Goal: Task Accomplishment & Management: Complete application form

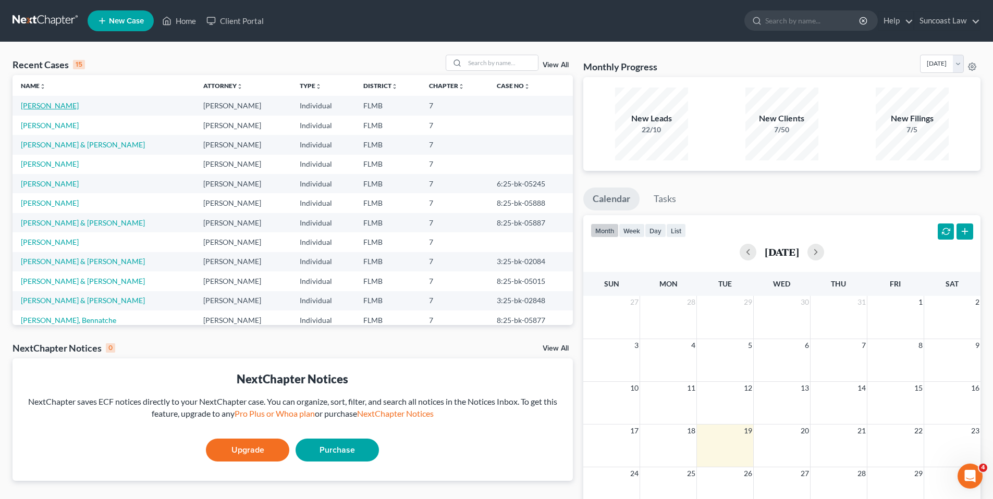
click at [66, 107] on link "[PERSON_NAME]" at bounding box center [50, 105] width 58 height 9
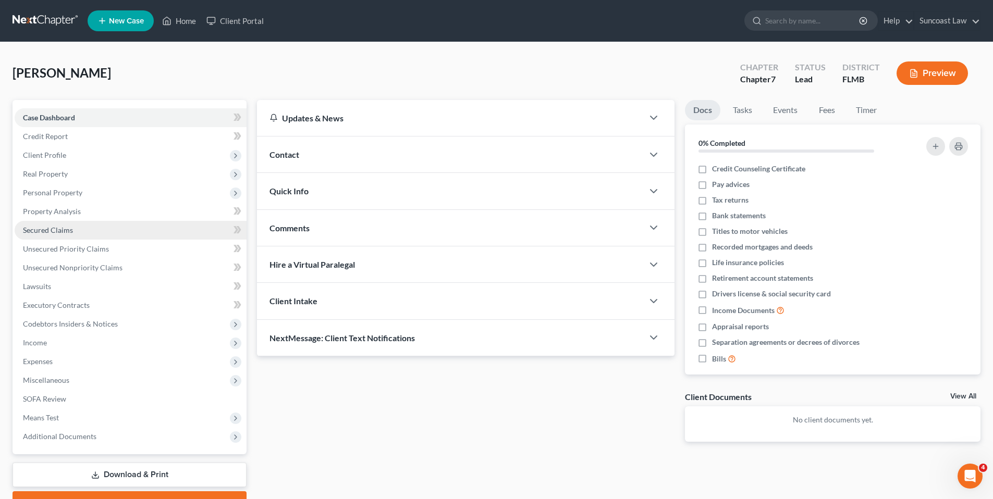
click at [100, 229] on link "Secured Claims" at bounding box center [131, 230] width 232 height 19
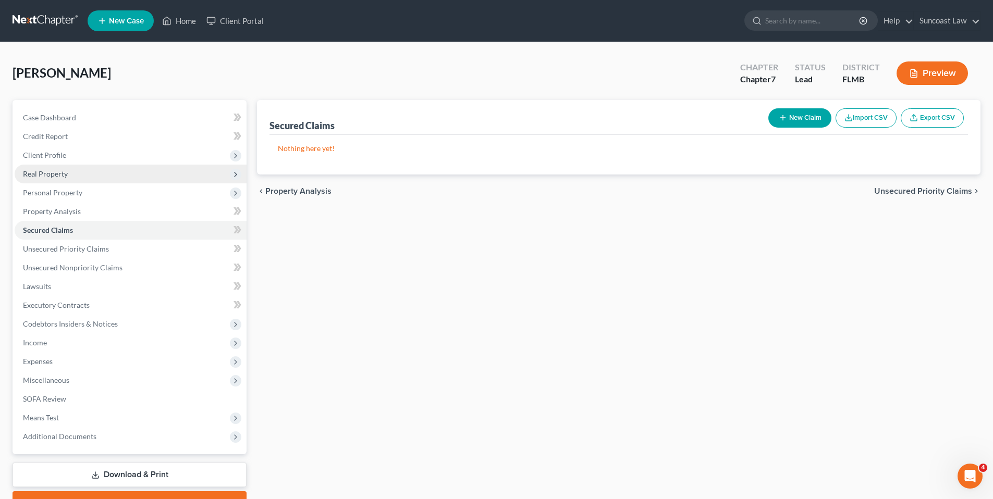
click at [96, 171] on span "Real Property" at bounding box center [131, 174] width 232 height 19
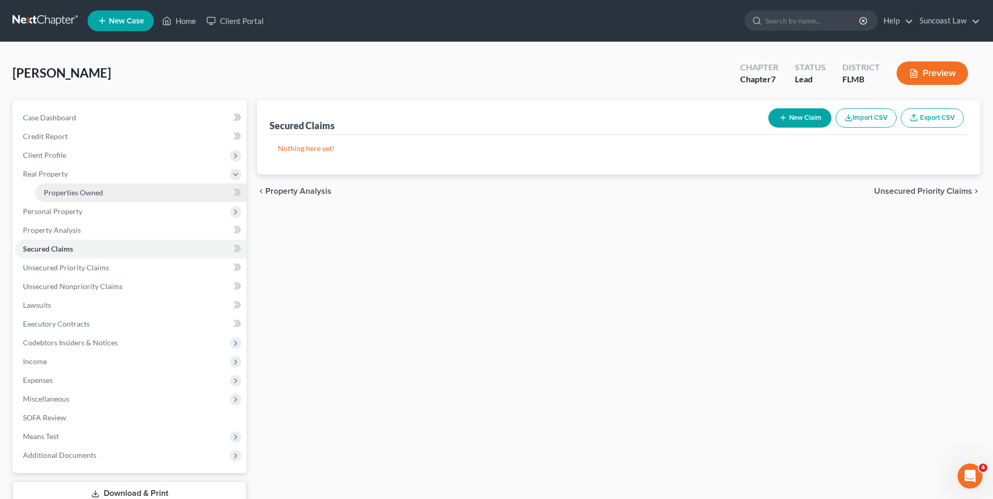
click at [158, 198] on link "Properties Owned" at bounding box center [140, 193] width 211 height 19
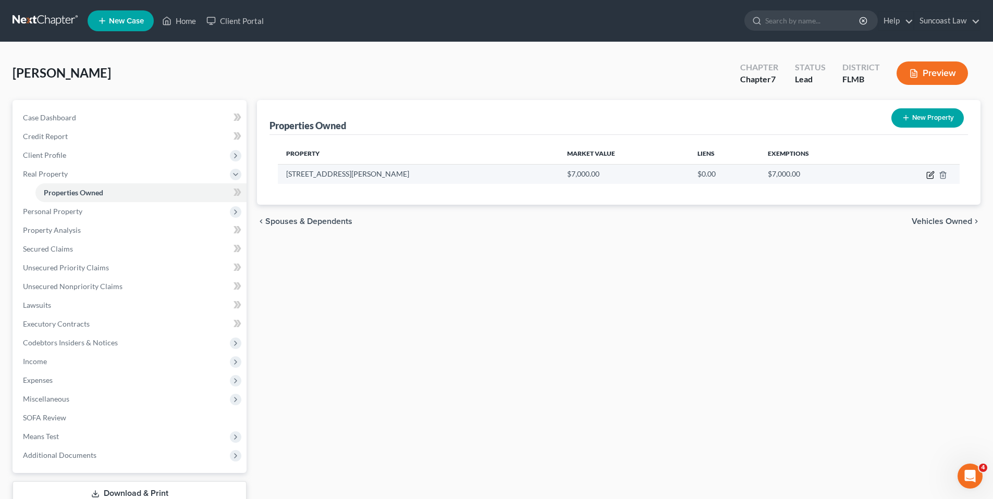
click at [932, 176] on icon "button" at bounding box center [930, 175] width 8 height 8
select select "9"
select select "0"
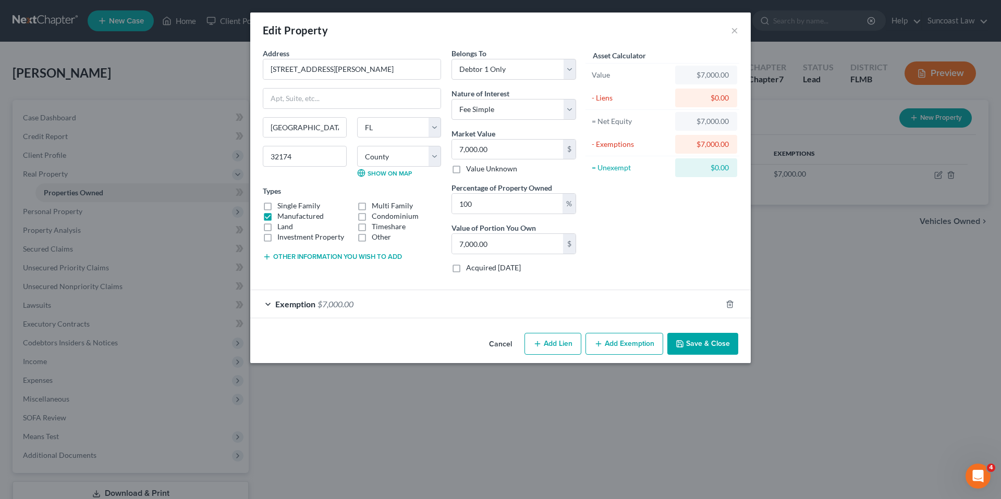
click at [267, 302] on div "Exemption $7,000.00" at bounding box center [485, 304] width 471 height 28
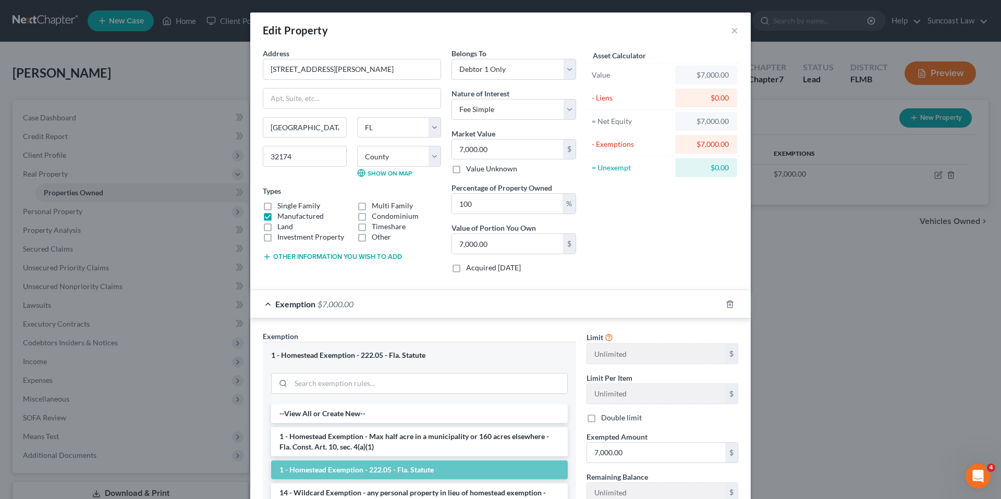
click at [889, 279] on div "Edit Property × Address * [GEOGRAPHIC_DATA][PERSON_NAME] Lot # 36 [GEOGRAPHIC_D…" at bounding box center [500, 249] width 1001 height 499
click at [731, 33] on button "×" at bounding box center [734, 30] width 7 height 13
